Goal: Register for event/course

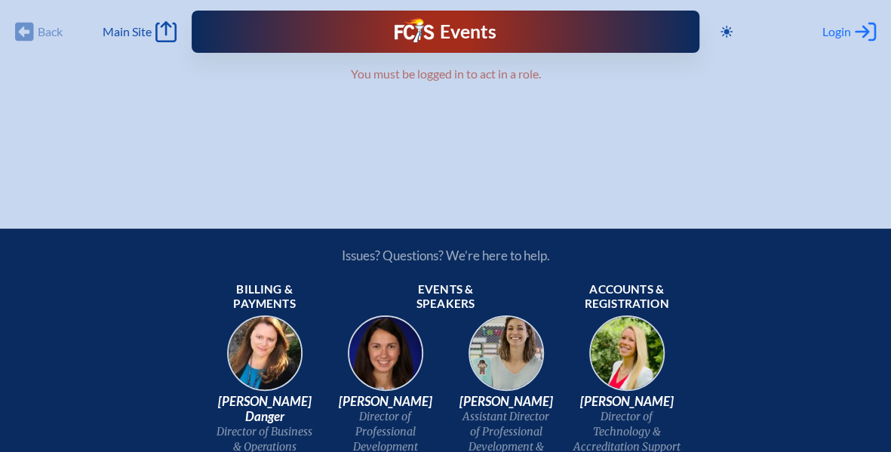
type input "[PERSON_NAME][EMAIL_ADDRESS][PERSON_NAME][DOMAIN_NAME]"
click at [837, 26] on span "Login" at bounding box center [837, 31] width 29 height 15
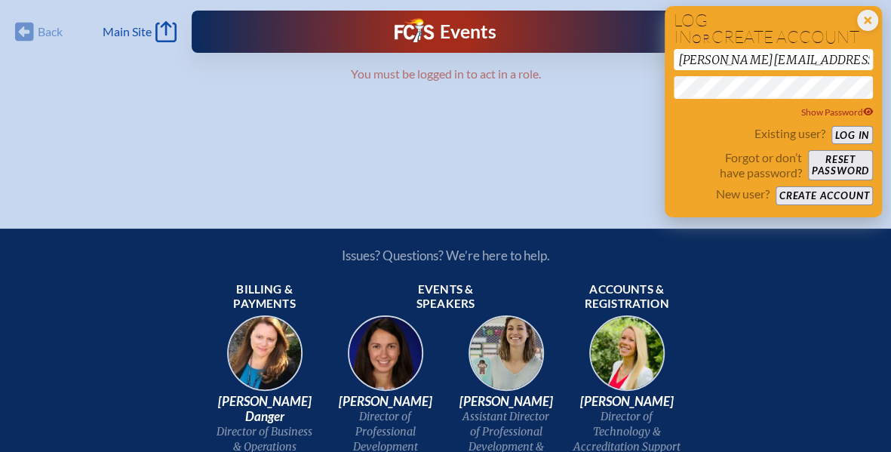
click at [853, 135] on button "Log in" at bounding box center [853, 135] width 42 height 19
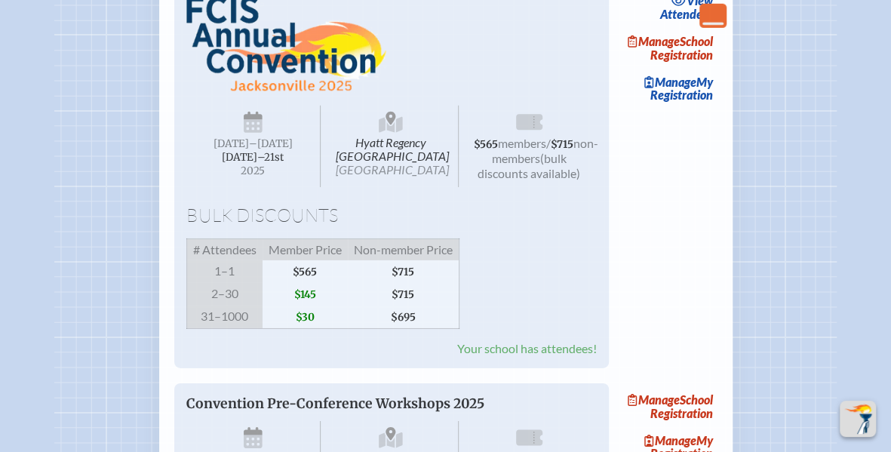
scroll to position [2339, 0]
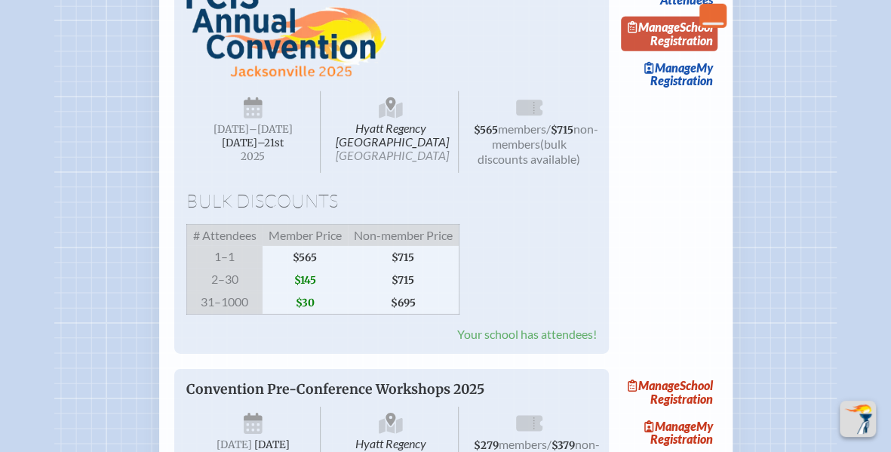
click at [680, 34] on span "Manage" at bounding box center [654, 27] width 52 height 14
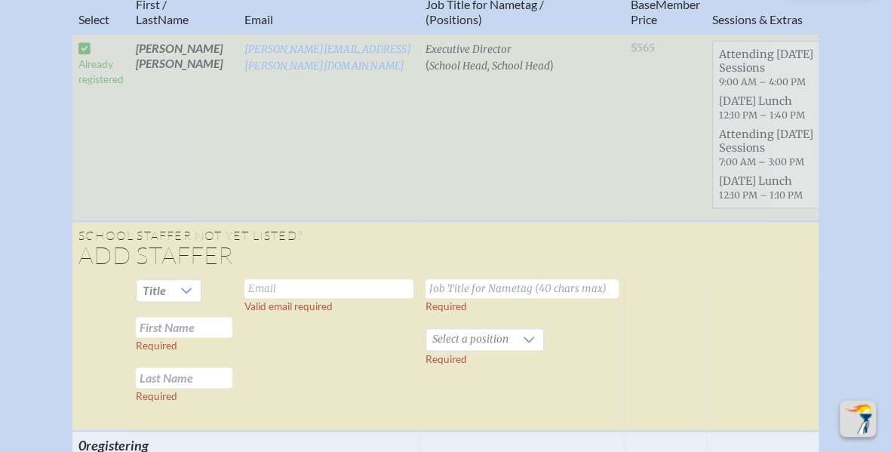
scroll to position [830, 0]
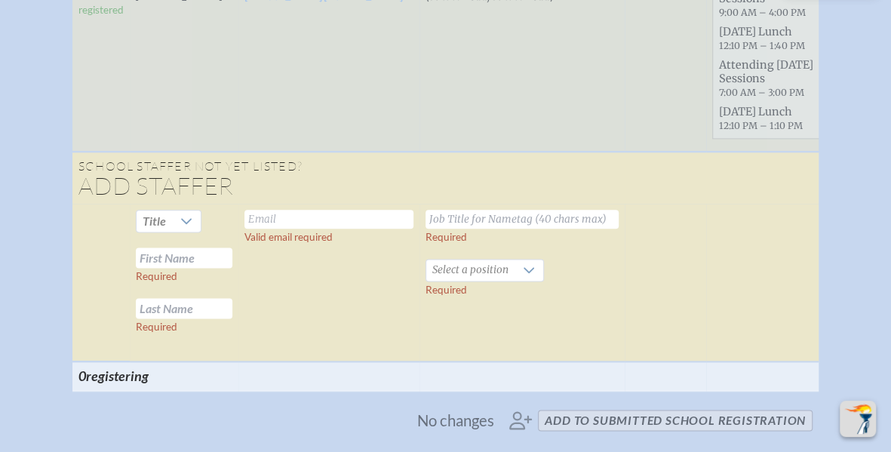
click at [364, 220] on td "Valid email required" at bounding box center [328, 283] width 181 height 158
click at [340, 210] on input "text" at bounding box center [328, 219] width 169 height 19
type input "[PERSON_NAME][EMAIL_ADDRESS][PERSON_NAME][DOMAIN_NAME]"
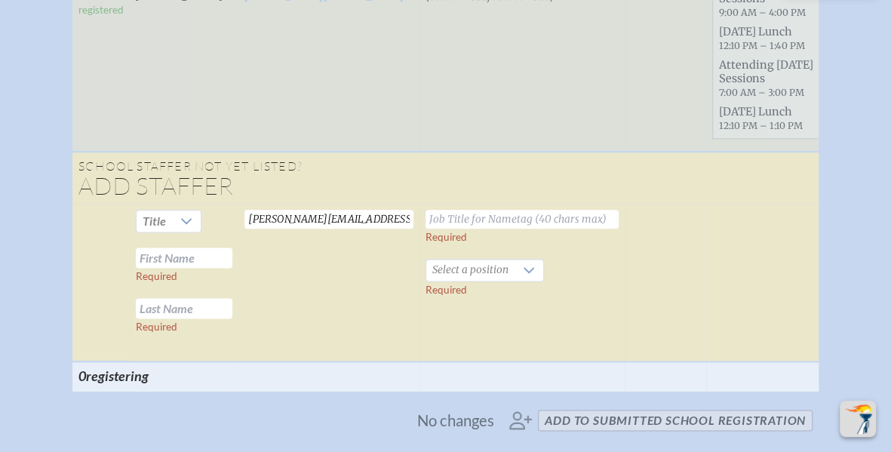
drag, startPoint x: 451, startPoint y: 214, endPoint x: 450, endPoint y: 189, distance: 24.2
click at [451, 204] on td "Required Select a position Required" at bounding box center [522, 283] width 205 height 158
type input "Director of Operations"
click at [187, 248] on input "text" at bounding box center [184, 258] width 97 height 20
type input "[PERSON_NAME]"
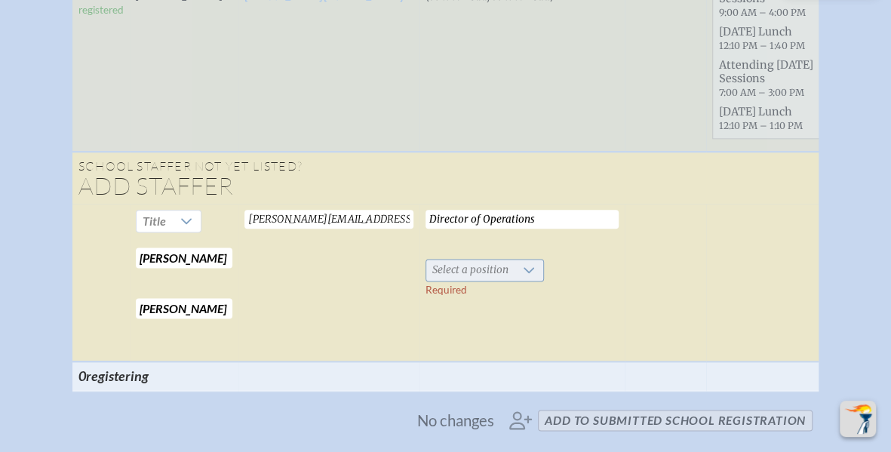
type input "[PERSON_NAME]"
click at [484, 260] on span "Select a position" at bounding box center [470, 270] width 88 height 21
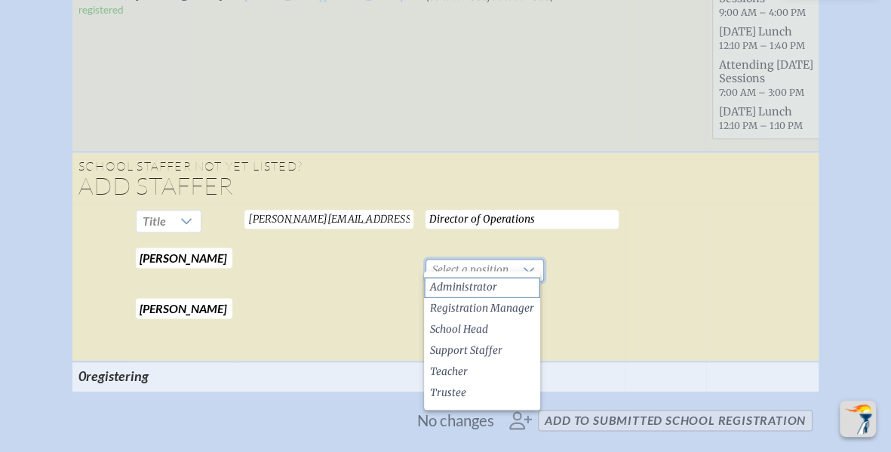
click at [461, 291] on span "Administrator" at bounding box center [463, 287] width 67 height 15
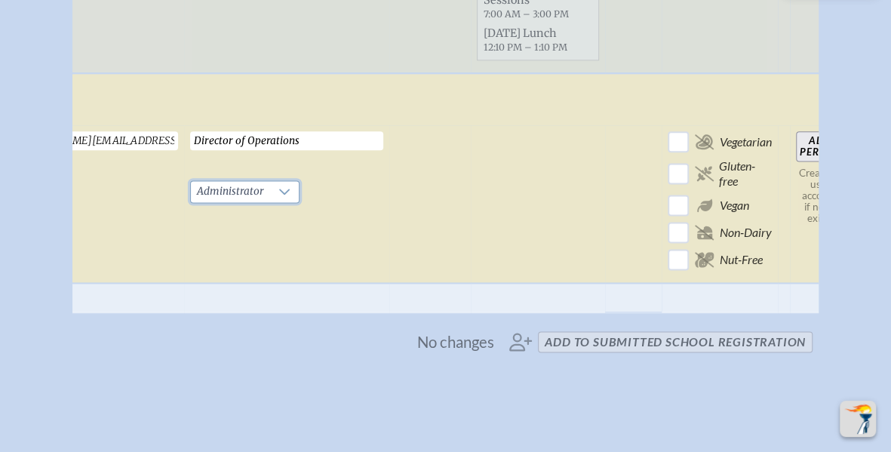
scroll to position [906, 0]
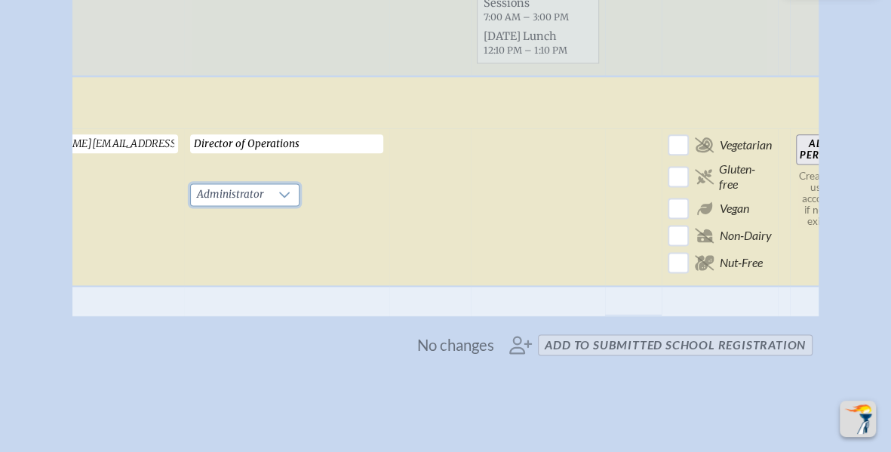
drag, startPoint x: 789, startPoint y: 132, endPoint x: 760, endPoint y: 118, distance: 32.4
click at [796, 134] on input "Add Person" at bounding box center [820, 149] width 48 height 30
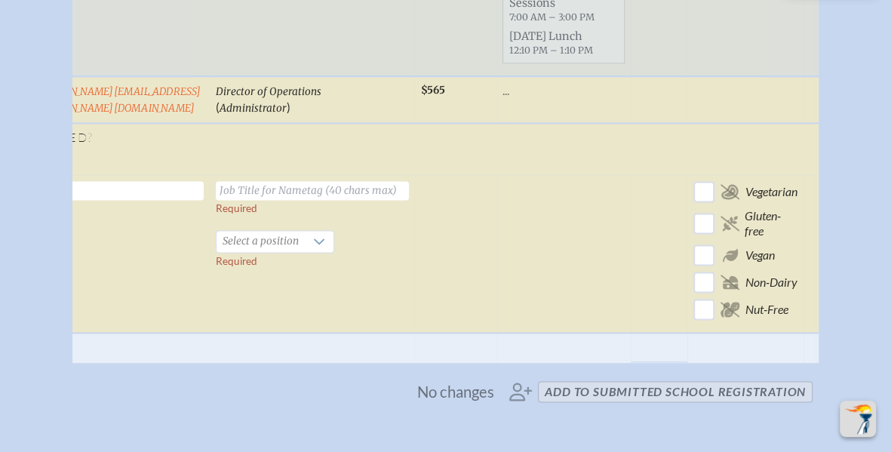
scroll to position [0, 0]
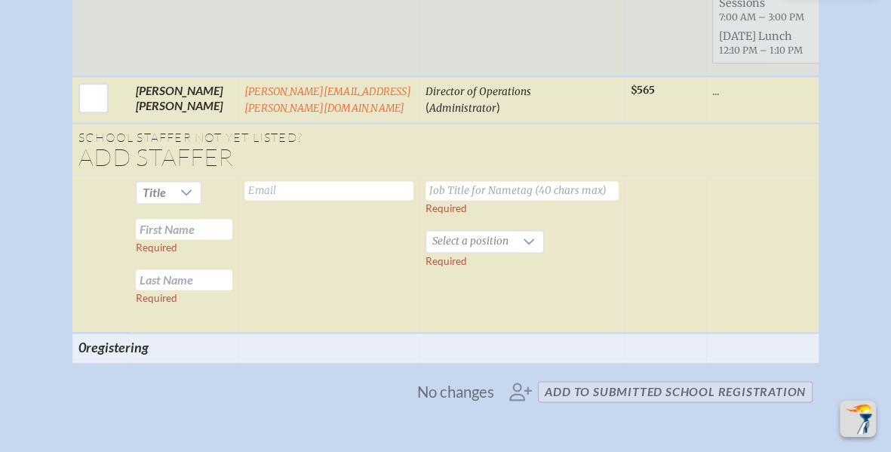
click at [641, 389] on span "No changes add to submitted School Registration" at bounding box center [445, 391] width 746 height 33
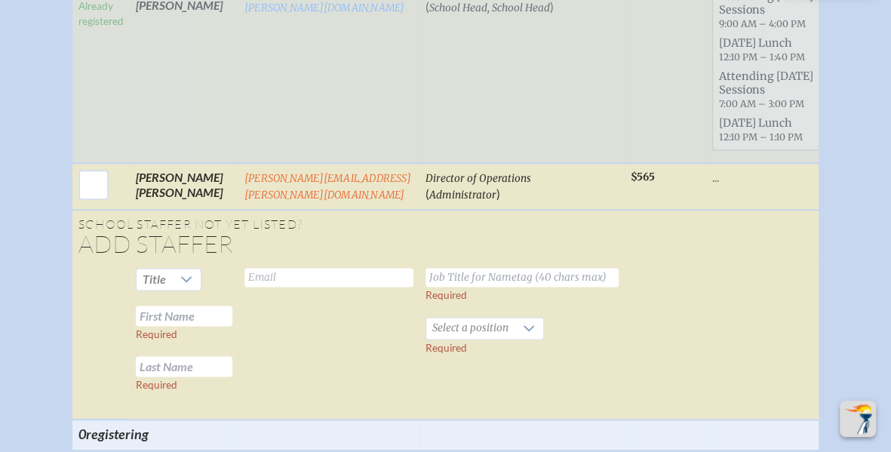
scroll to position [755, 0]
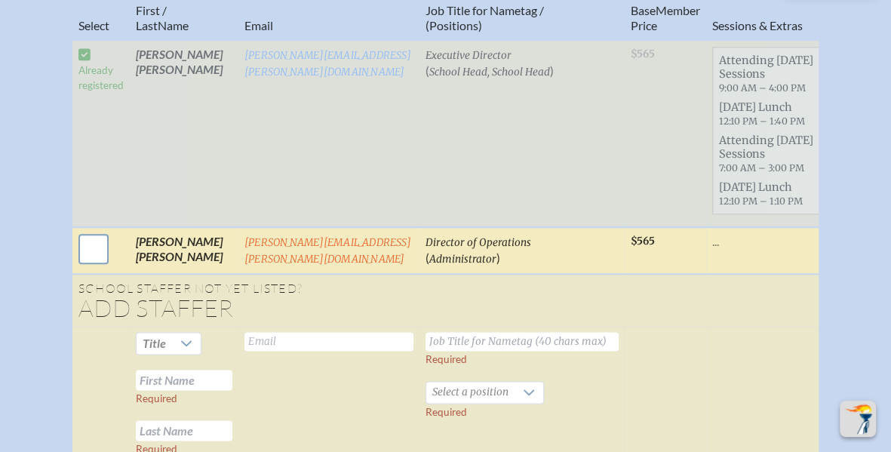
click at [93, 248] on input "checkbox" at bounding box center [94, 249] width 38 height 38
checkbox input "true"
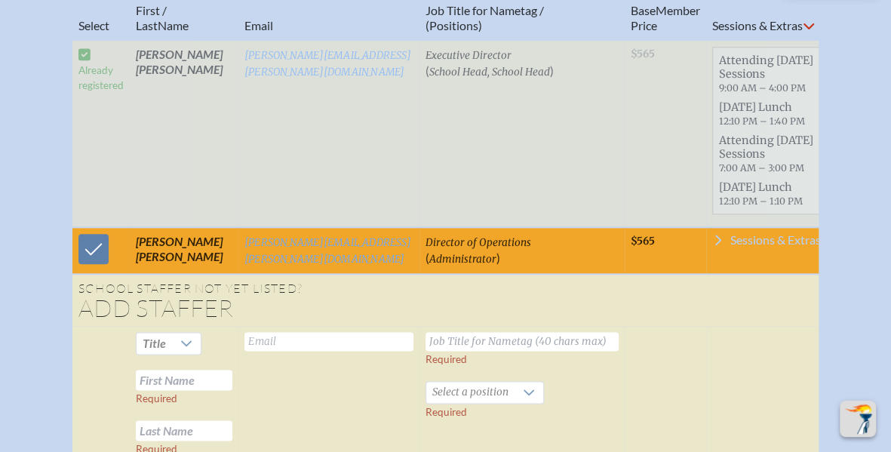
click at [775, 234] on span "Sessions & Extras" at bounding box center [775, 240] width 91 height 12
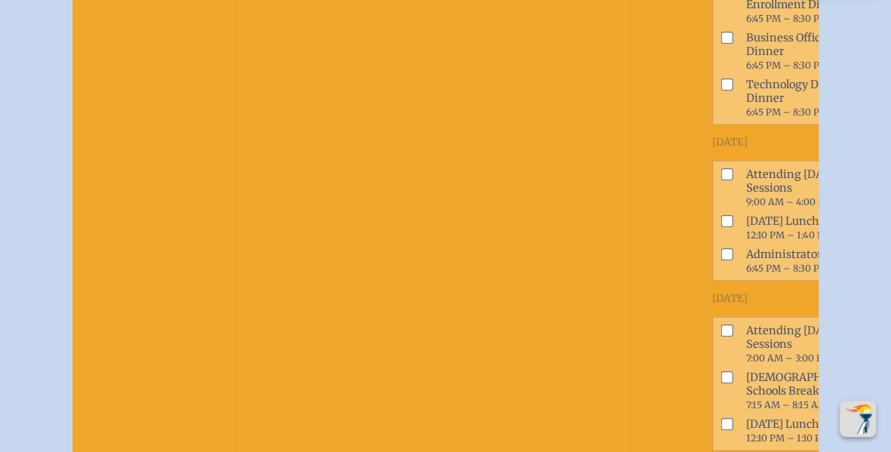
scroll to position [1509, 0]
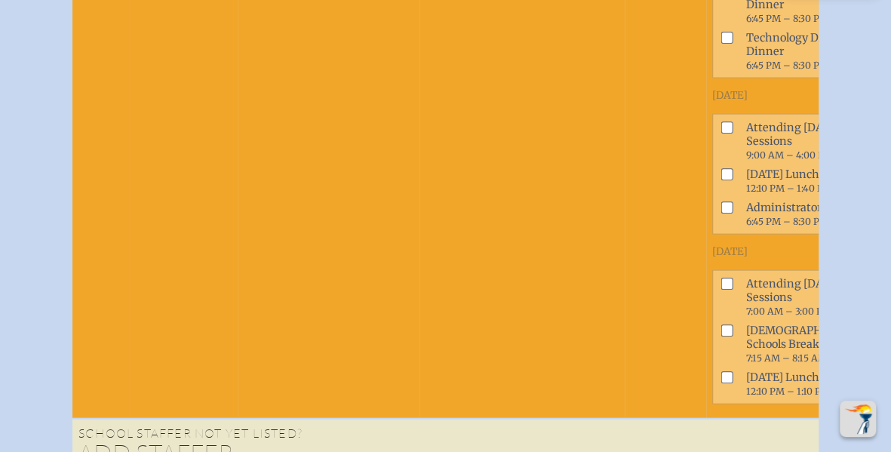
click at [721, 134] on input "checkbox" at bounding box center [727, 127] width 12 height 12
checkbox input "true"
click at [721, 180] on input "checkbox" at bounding box center [727, 174] width 12 height 12
checkbox input "true"
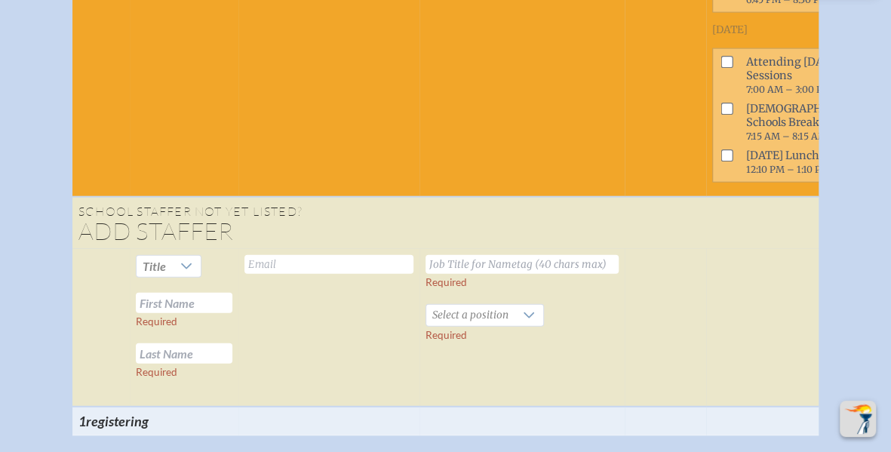
scroll to position [1736, 0]
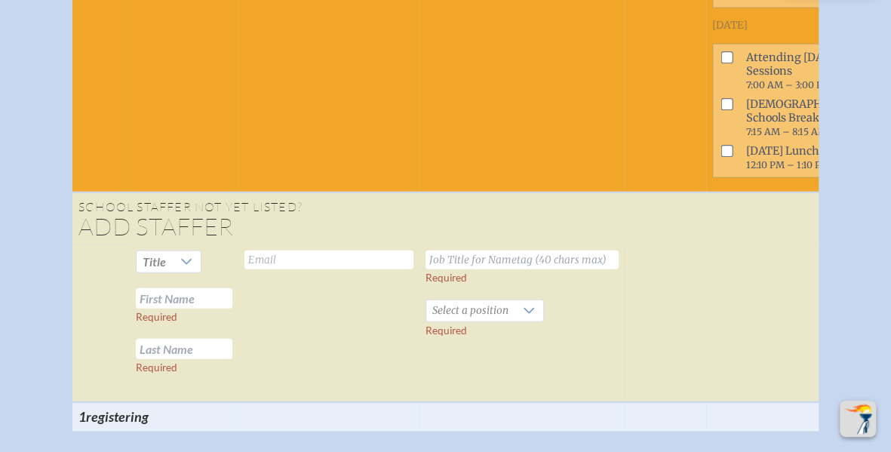
click at [721, 63] on input "checkbox" at bounding box center [727, 57] width 12 height 12
checkbox input "true"
click at [713, 174] on span at bounding box center [723, 157] width 21 height 33
click at [721, 157] on input "checkbox" at bounding box center [727, 151] width 12 height 12
checkbox input "true"
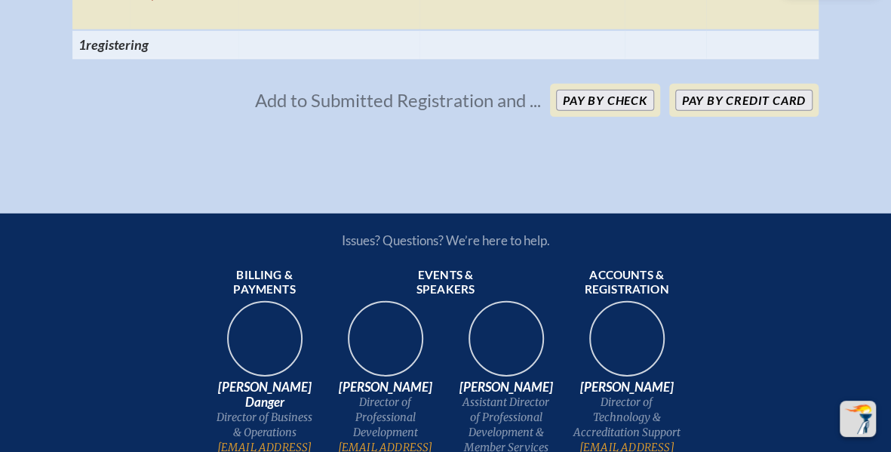
scroll to position [2188, 0]
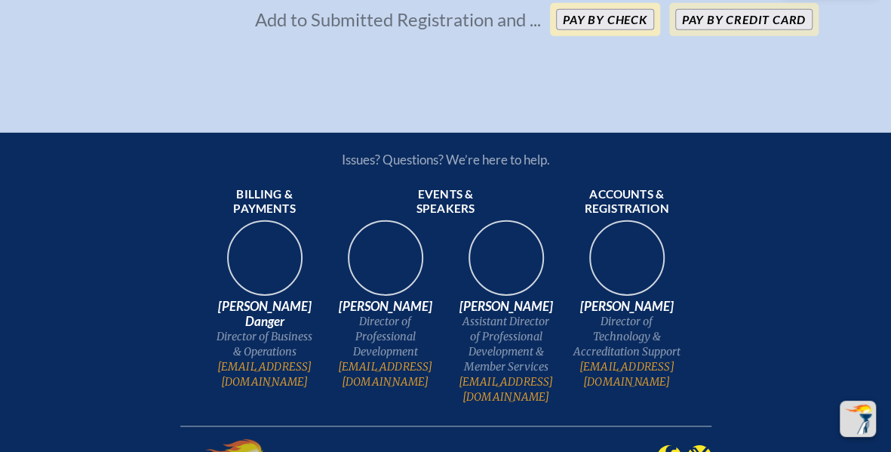
click at [642, 30] on button "Pay by Check" at bounding box center [605, 19] width 98 height 21
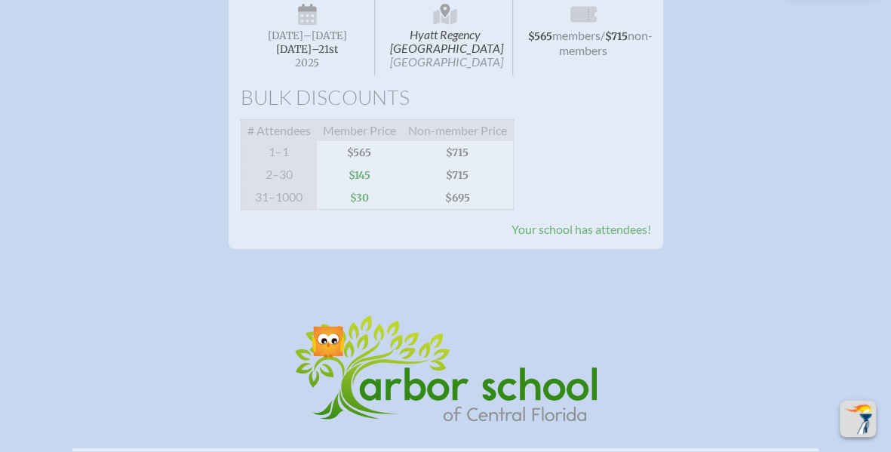
scroll to position [169, 0]
